Goal: Task Accomplishment & Management: Understand process/instructions

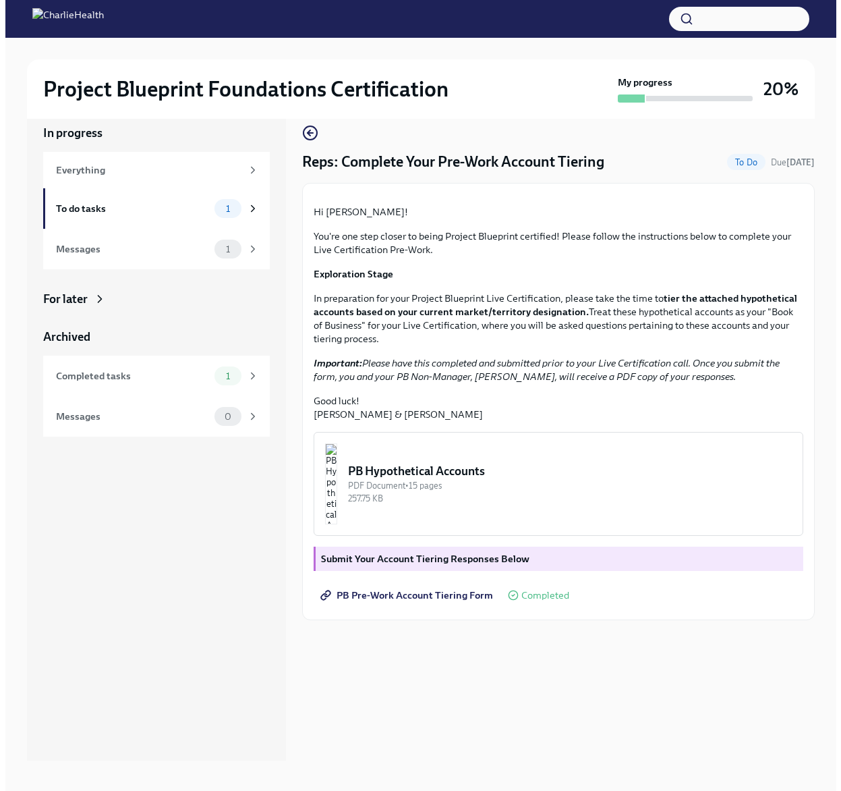
scroll to position [23, 0]
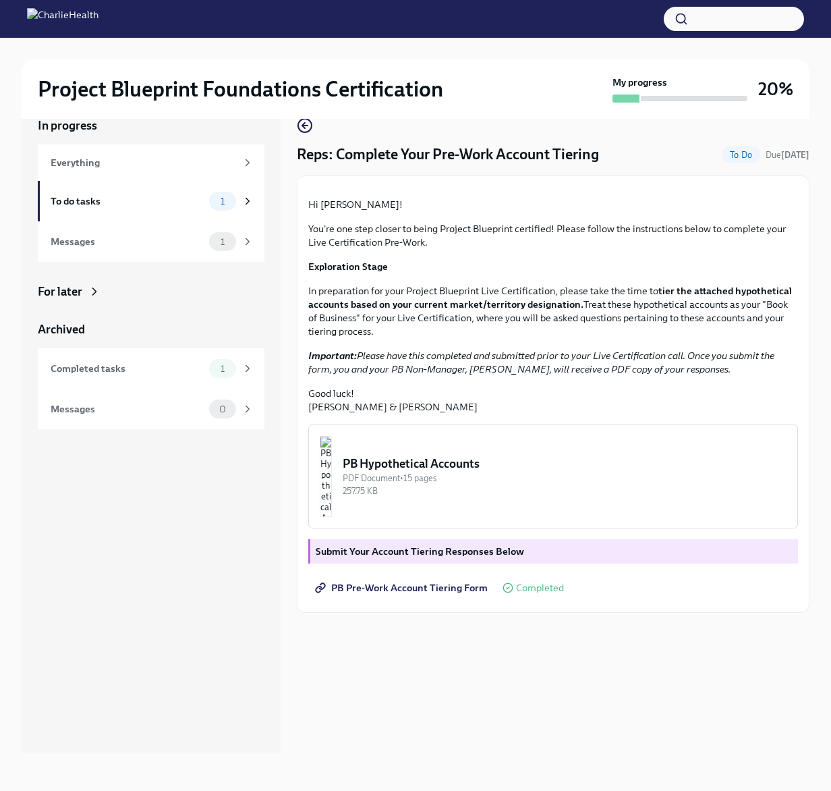
click at [332, 517] on img "button" at bounding box center [326, 476] width 12 height 81
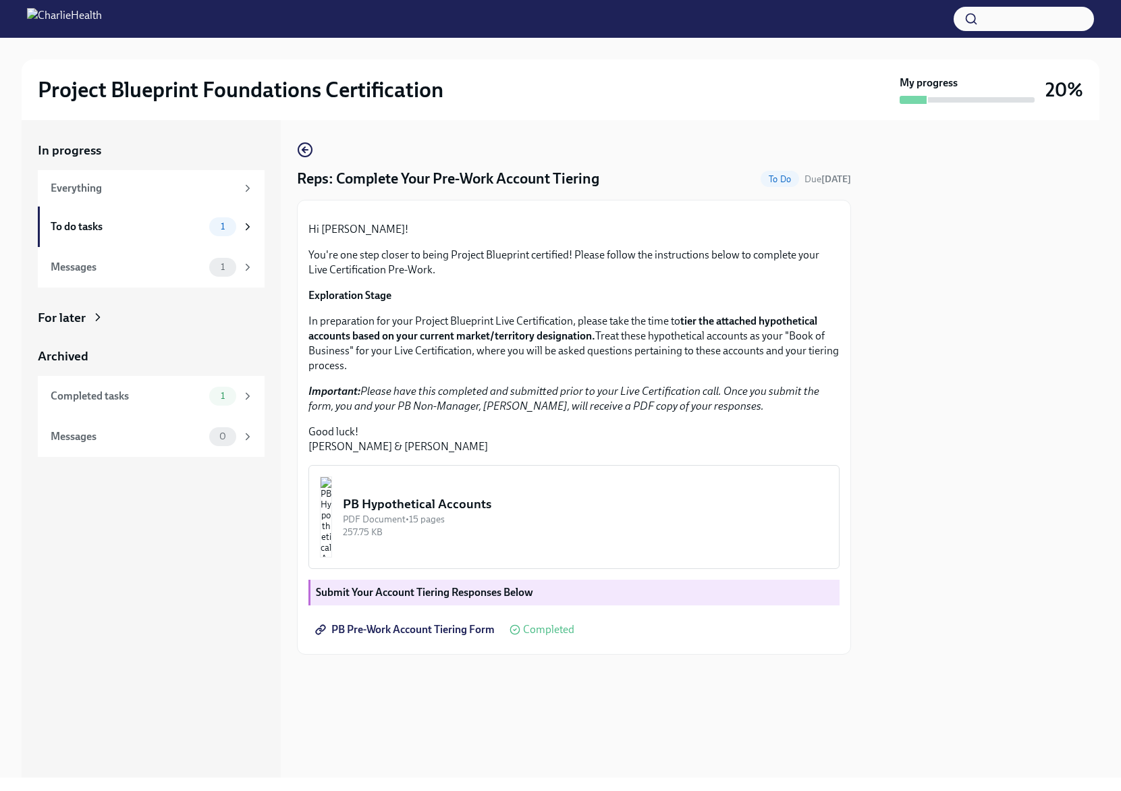
scroll to position [47, 0]
click at [332, 557] on img "button" at bounding box center [326, 516] width 12 height 81
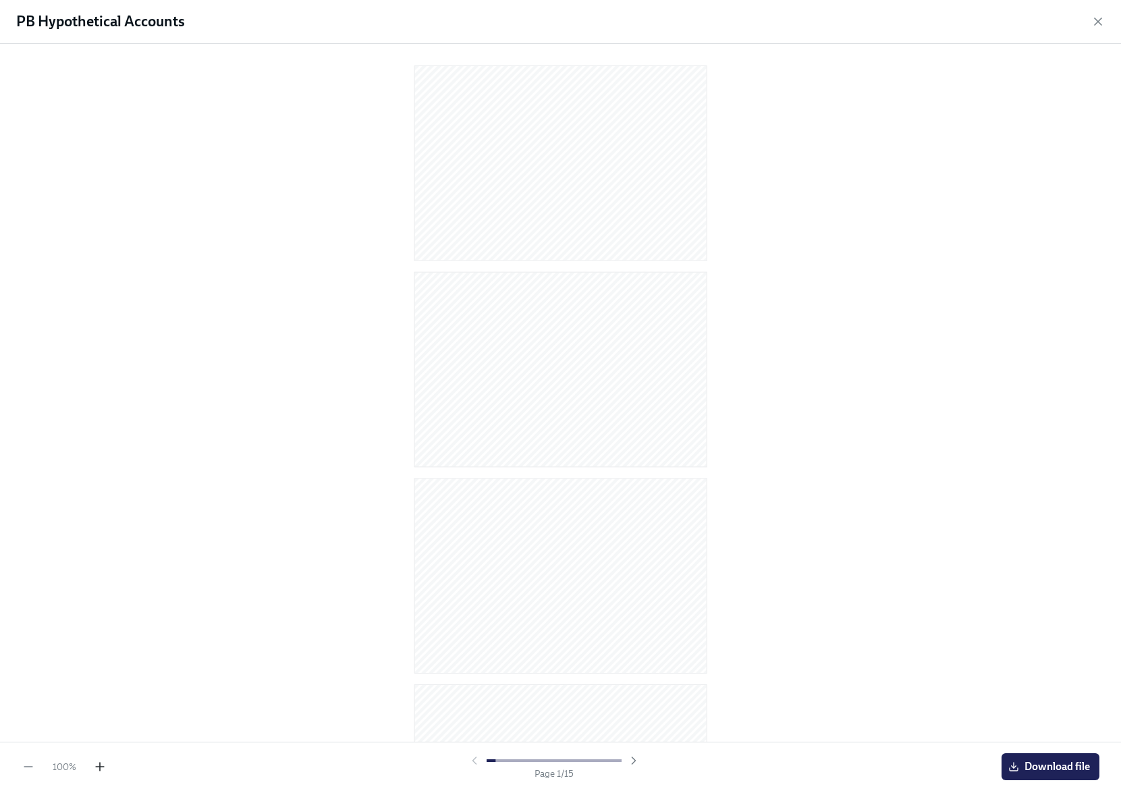
click at [96, 767] on icon "button" at bounding box center [100, 767] width 8 height 0
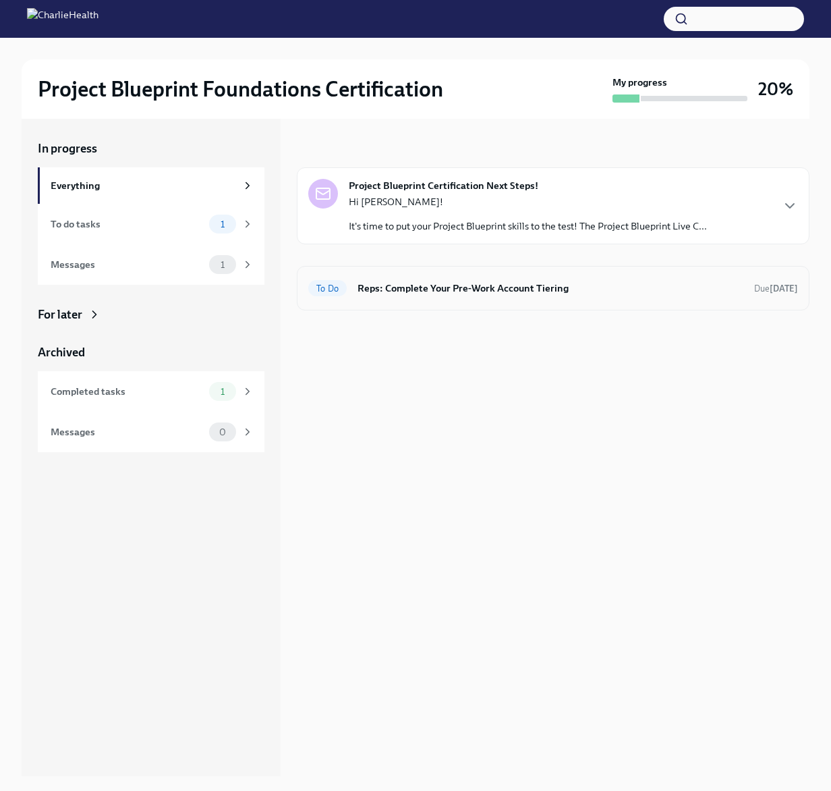
click at [447, 294] on h6 "Reps: Complete Your Pre-Work Account Tiering" at bounding box center [551, 288] width 386 height 15
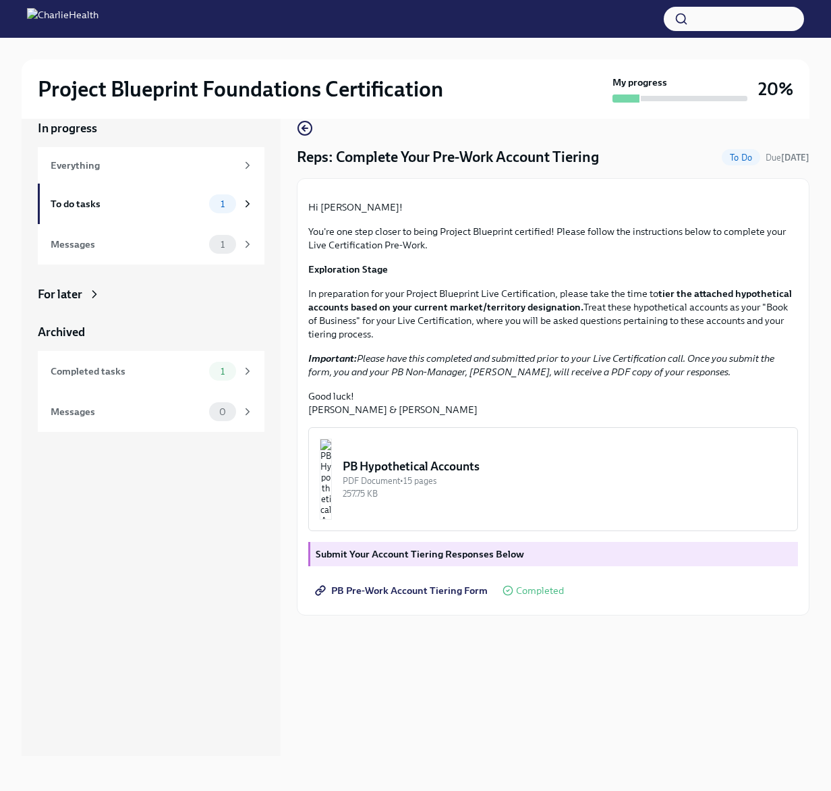
scroll to position [23, 0]
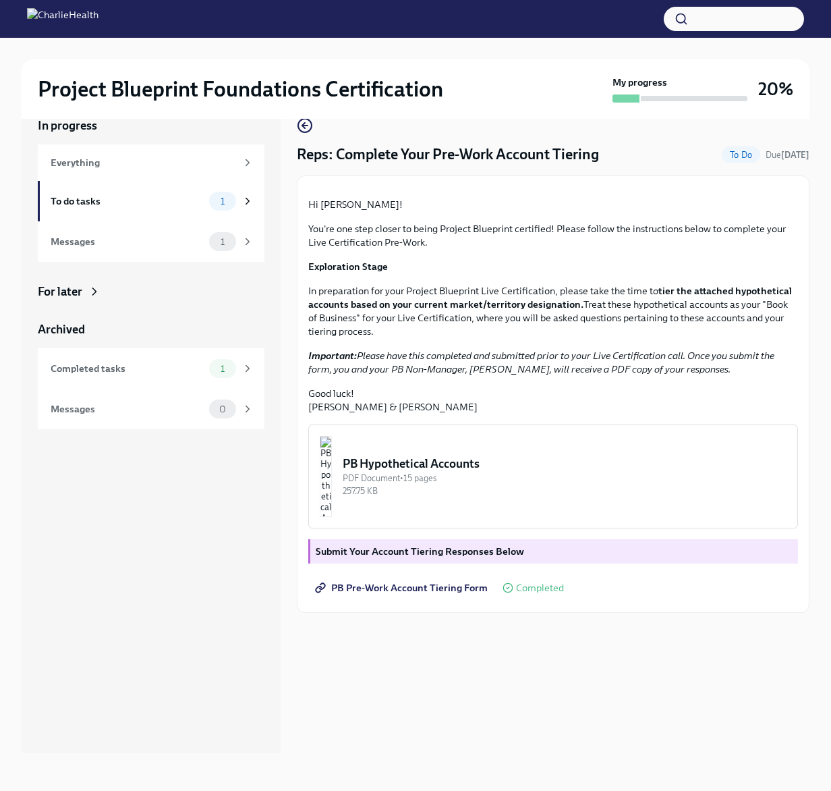
click at [350, 595] on span "PB Pre-Work Account Tiering Form" at bounding box center [403, 587] width 170 height 13
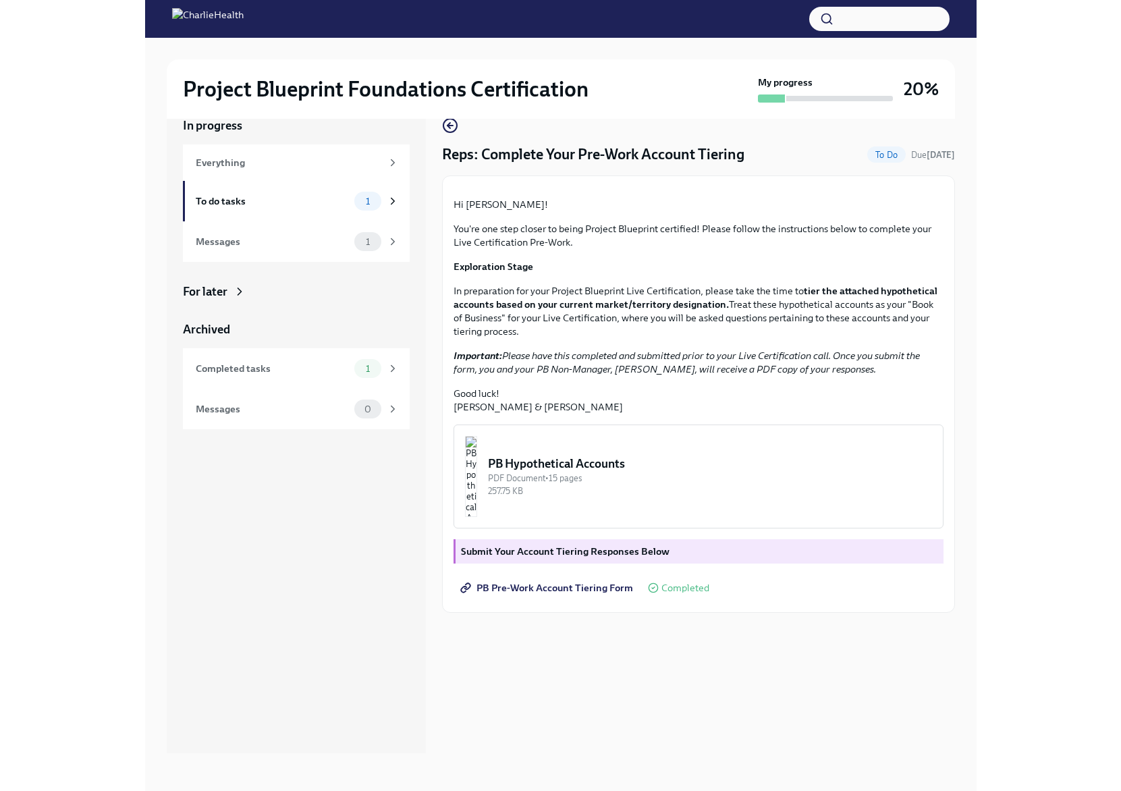
scroll to position [0, 0]
